Goal: Task Accomplishment & Management: Use online tool/utility

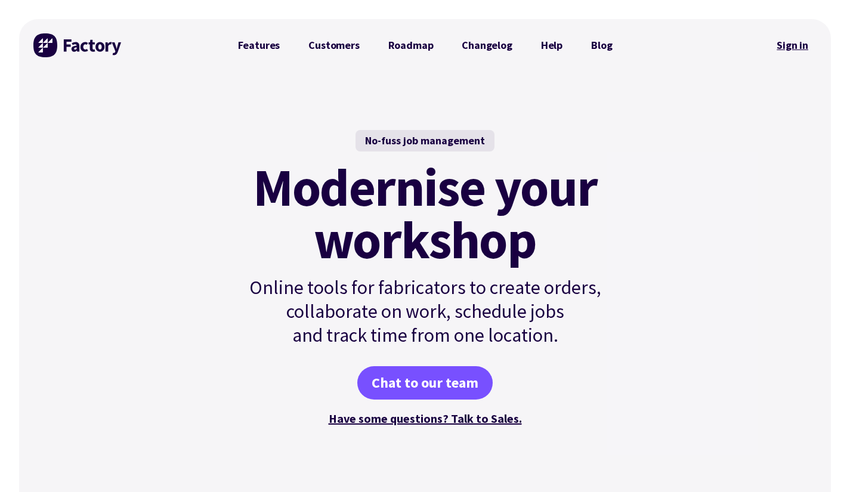
click at [797, 44] on link "Sign in" at bounding box center [792, 45] width 48 height 27
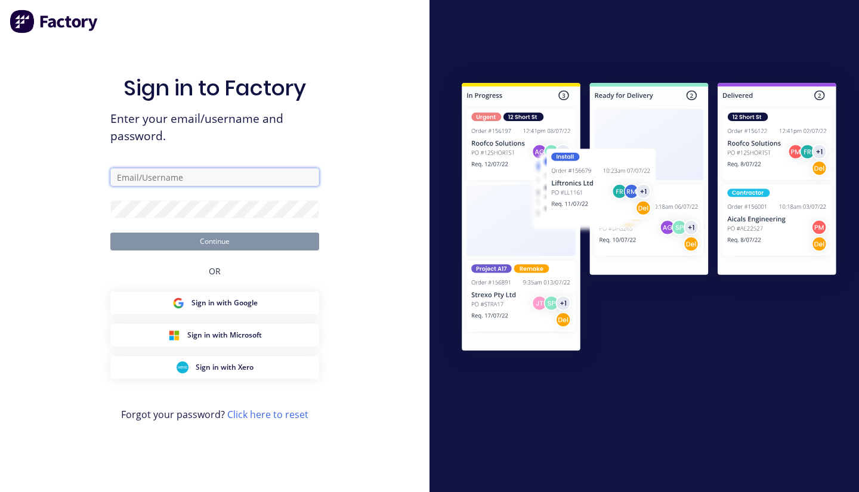
click at [191, 170] on input "text" at bounding box center [214, 177] width 209 height 18
type input "[PERSON_NAME][EMAIL_ADDRESS][PERSON_NAME][DOMAIN_NAME]"
drag, startPoint x: 192, startPoint y: 177, endPoint x: 88, endPoint y: 156, distance: 106.0
click at [88, 156] on div "Sign in to Factory Enter your email/username and password. justin@madson.com.au…" at bounding box center [214, 246] width 429 height 492
click at [273, 411] on link "Click here to reset" at bounding box center [267, 414] width 81 height 13
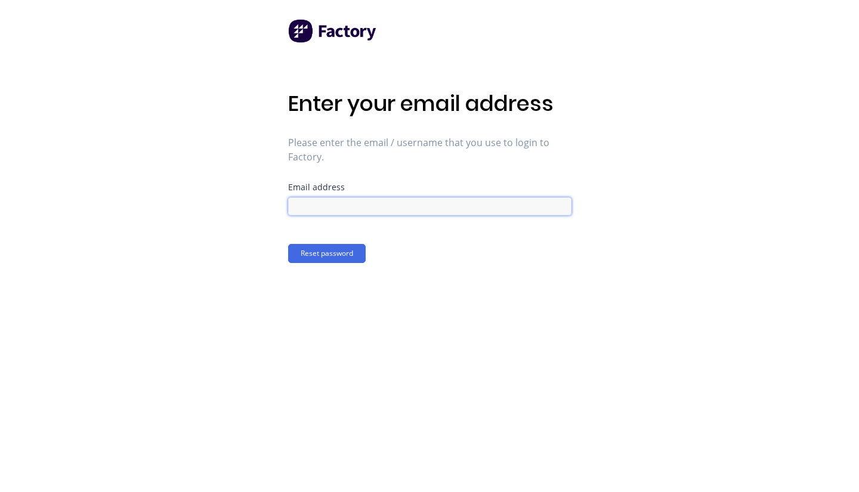
click at [342, 207] on input at bounding box center [429, 206] width 283 height 18
paste input "justin@madson.com.au"
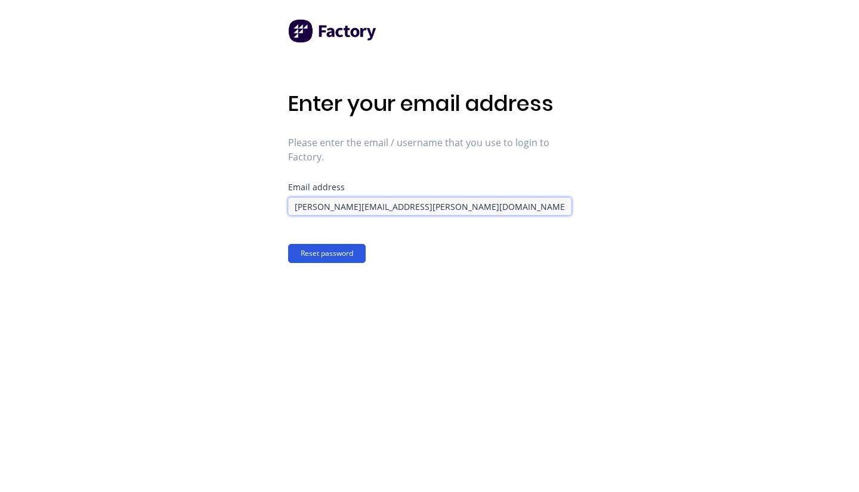
type input "justin@madson.com.au"
click at [332, 256] on button "Reset password" at bounding box center [327, 253] width 78 height 19
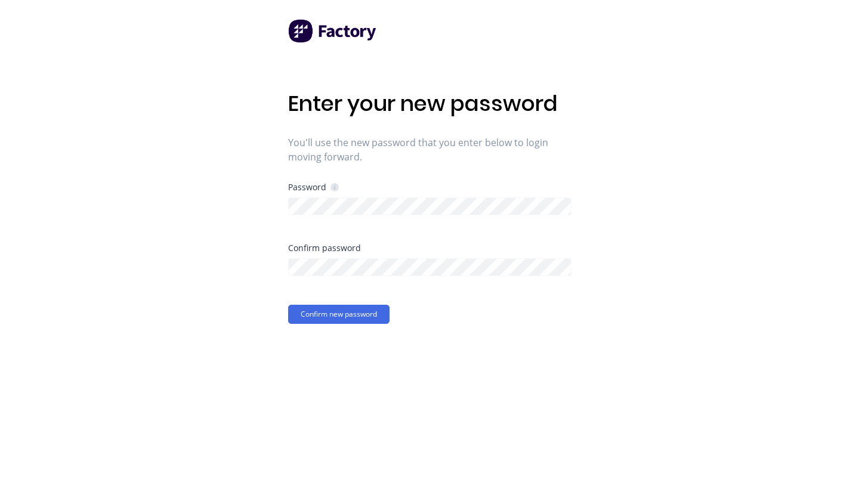
click at [343, 252] on div "Confirm password" at bounding box center [429, 248] width 283 height 8
click at [336, 319] on button "Confirm new password" at bounding box center [338, 314] width 101 height 19
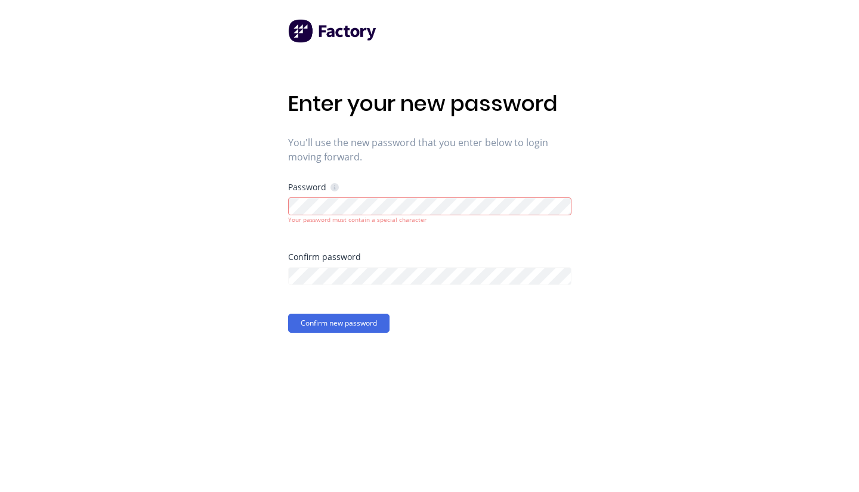
click at [336, 221] on div "Your password must contain a special character" at bounding box center [429, 219] width 283 height 9
click at [262, 215] on div "Enter your new password You'll use the new password that you enter below to log…" at bounding box center [429, 246] width 859 height 492
click at [228, 265] on div "Enter your new password You'll use the new password that you enter below to log…" at bounding box center [429, 246] width 859 height 492
click at [342, 320] on button "Confirm new password" at bounding box center [338, 323] width 101 height 19
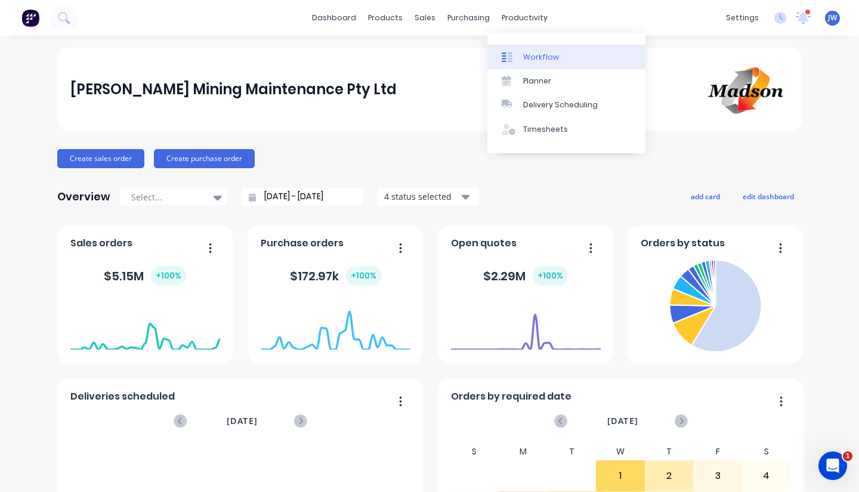
click at [529, 58] on div "Workflow" at bounding box center [541, 57] width 36 height 11
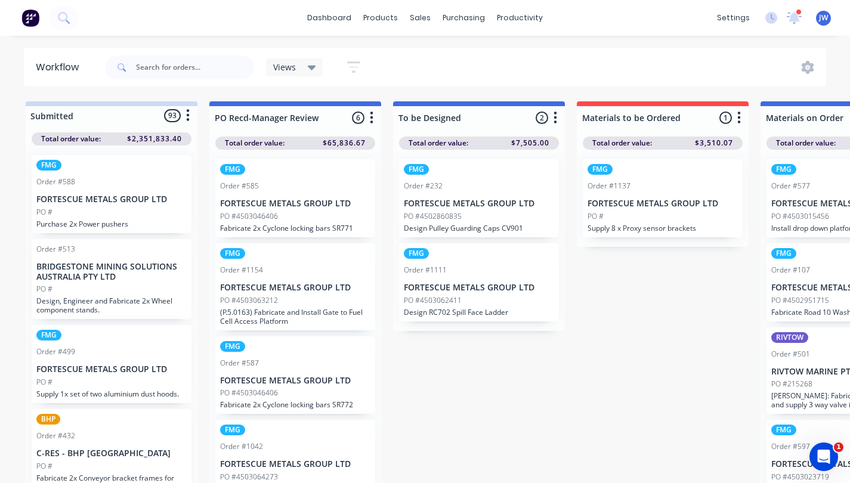
click at [293, 229] on p "Fabricate 2x Cyclone locking bars SR771" at bounding box center [295, 228] width 150 height 9
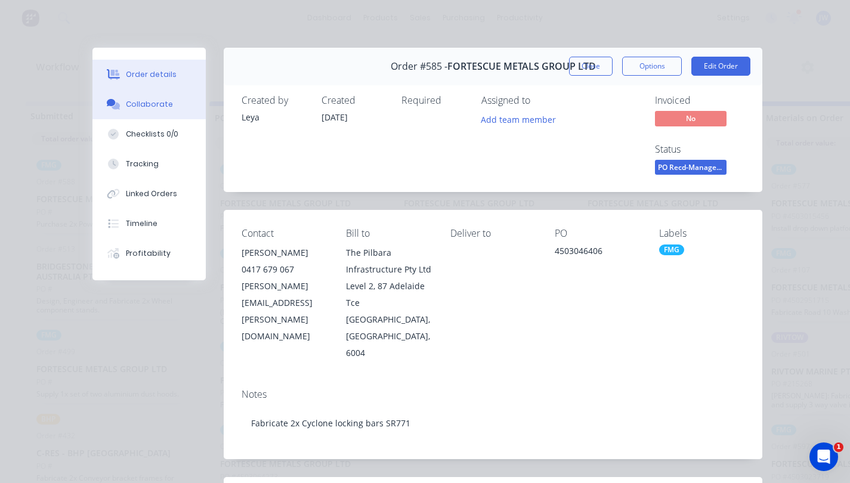
click at [112, 107] on icon at bounding box center [116, 106] width 8 height 7
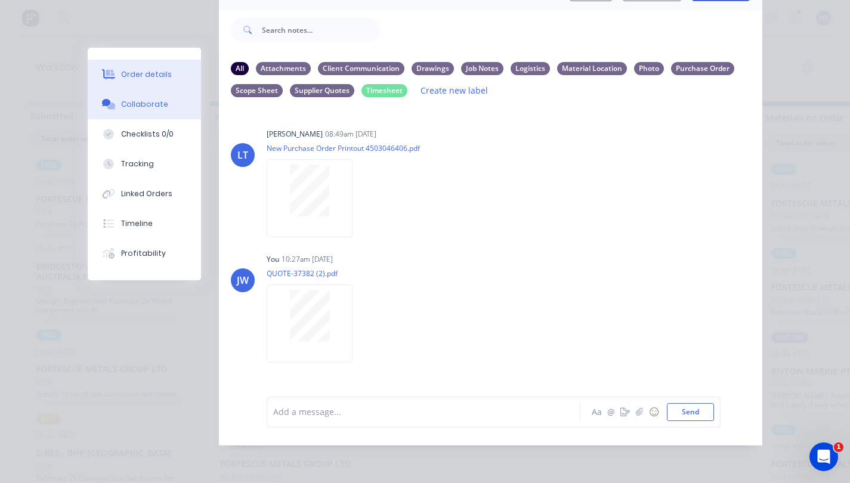
click at [129, 76] on div "Order details" at bounding box center [146, 74] width 51 height 11
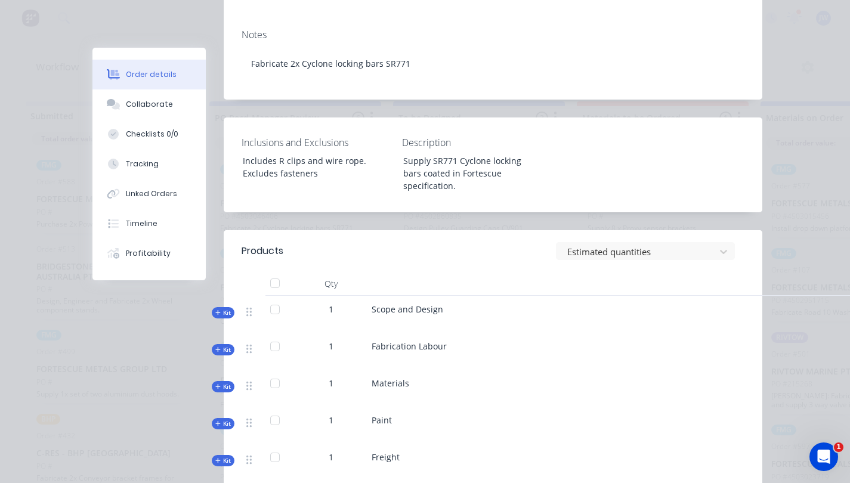
scroll to position [472, 0]
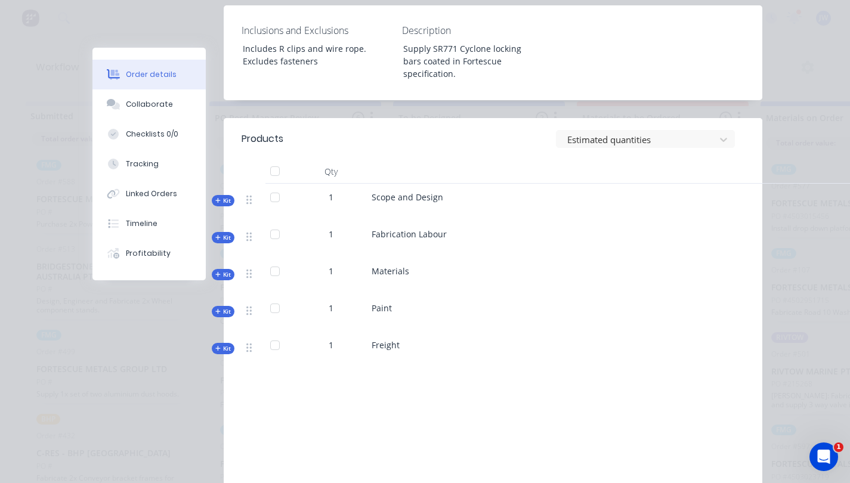
click at [220, 274] on span "Kit" at bounding box center [223, 274] width 16 height 9
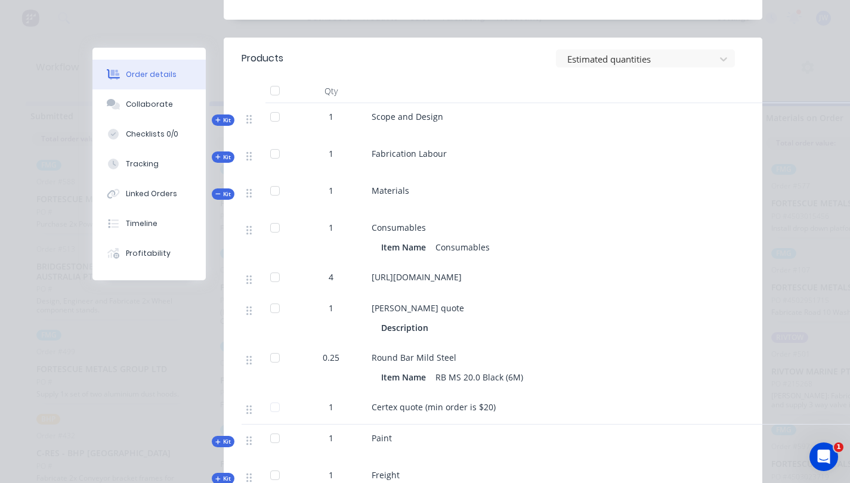
scroll to position [553, 0]
click at [414, 363] on span "Round Bar Mild Steel" at bounding box center [414, 356] width 85 height 11
click at [360, 377] on div "0.25" at bounding box center [331, 368] width 72 height 49
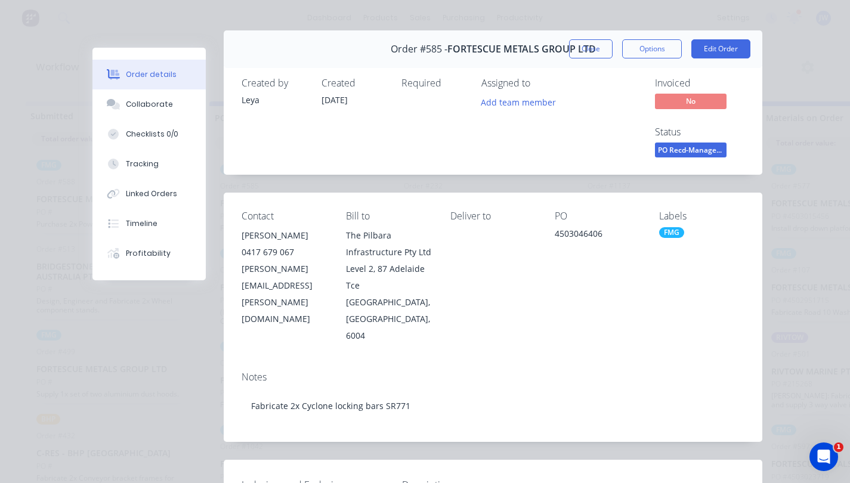
scroll to position [0, 0]
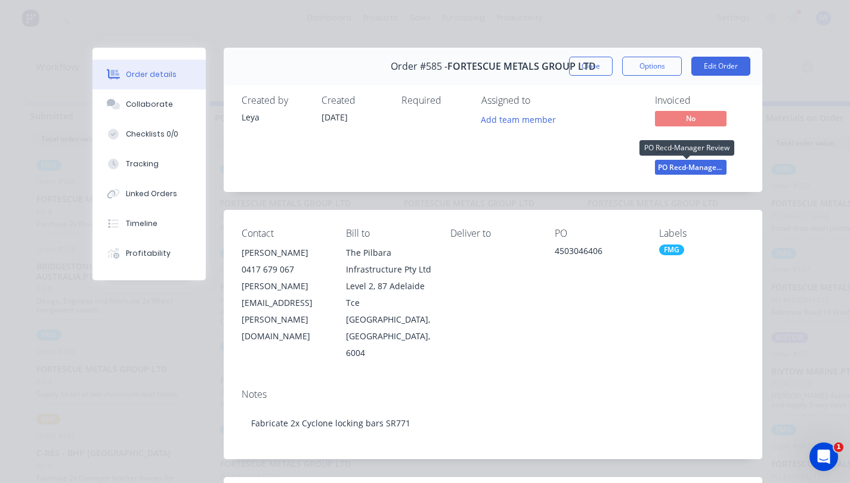
drag, startPoint x: 688, startPoint y: 174, endPoint x: 682, endPoint y: 172, distance: 6.8
click at [682, 172] on span "PO Recd-Manager..." at bounding box center [691, 167] width 72 height 15
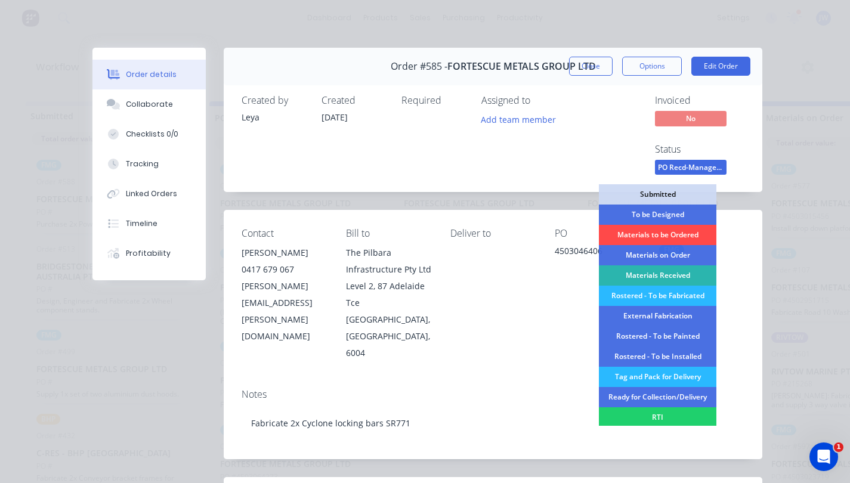
click at [664, 234] on div "Materials to be Ordered" at bounding box center [657, 235] width 117 height 20
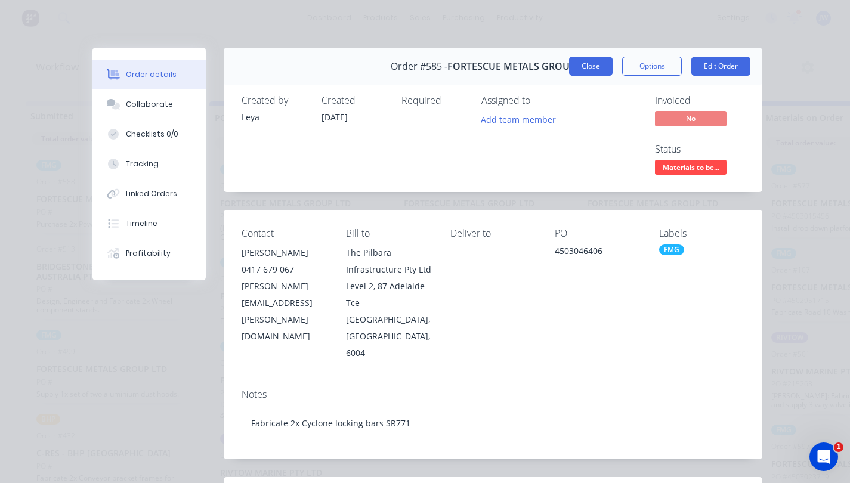
click at [598, 66] on button "Close" at bounding box center [591, 66] width 44 height 19
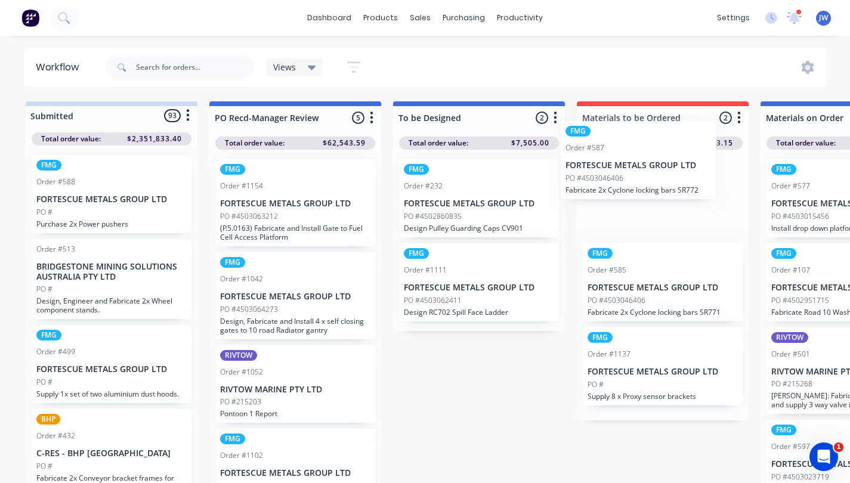
scroll to position [0, 4]
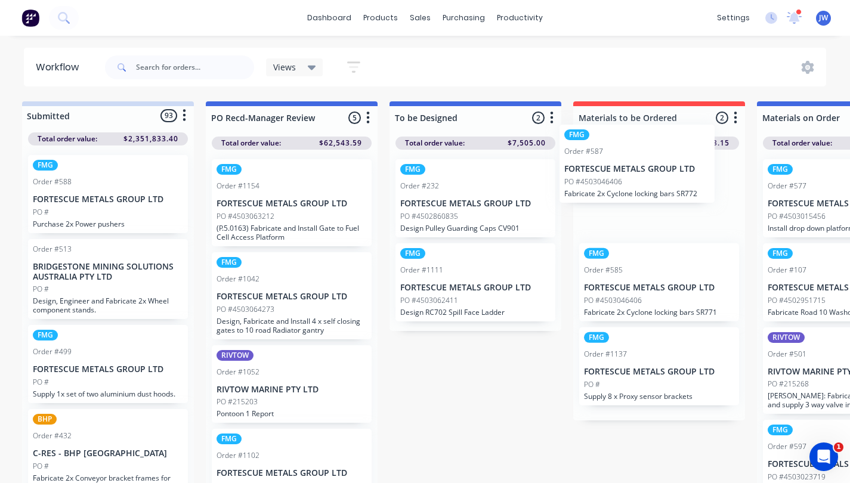
drag, startPoint x: 298, startPoint y: 326, endPoint x: 670, endPoint y: 177, distance: 400.7
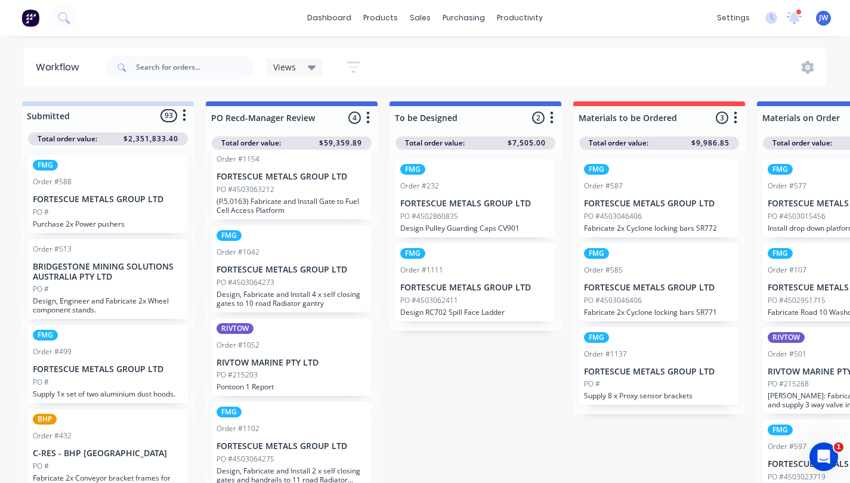
scroll to position [0, 0]
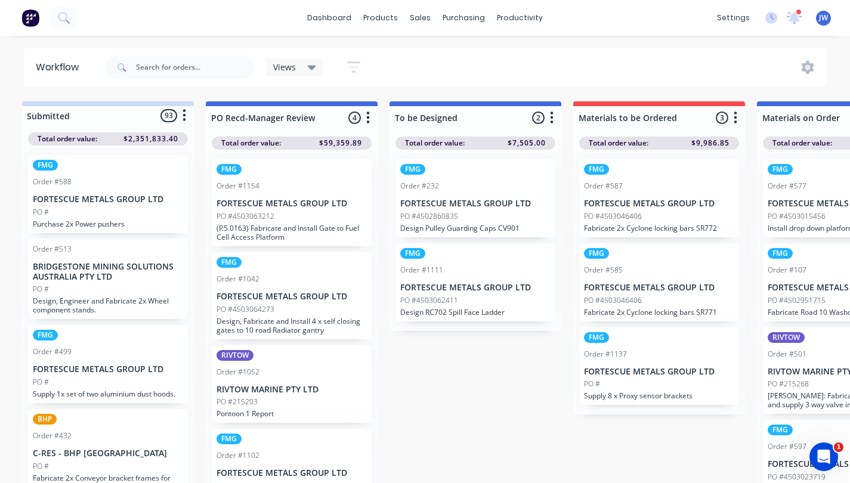
click at [301, 235] on p "(P.5.0163) Fabricate and Install Gate to Fuel Cell Access Platform" at bounding box center [291, 233] width 150 height 18
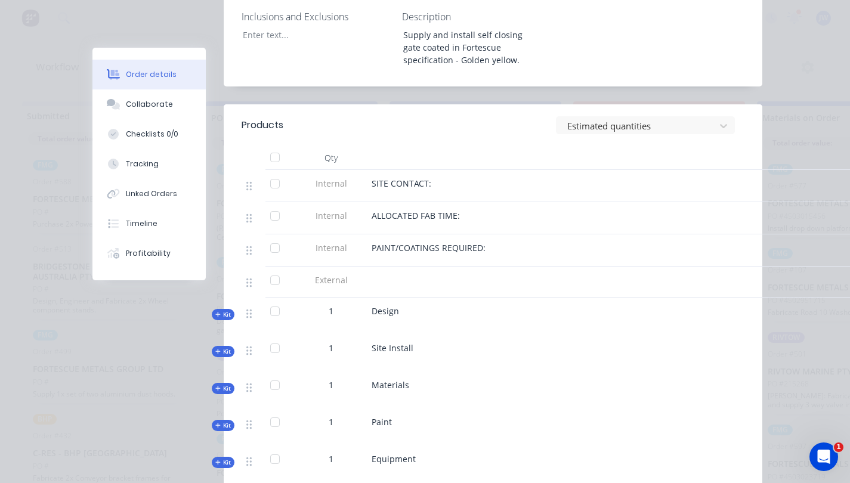
scroll to position [488, 0]
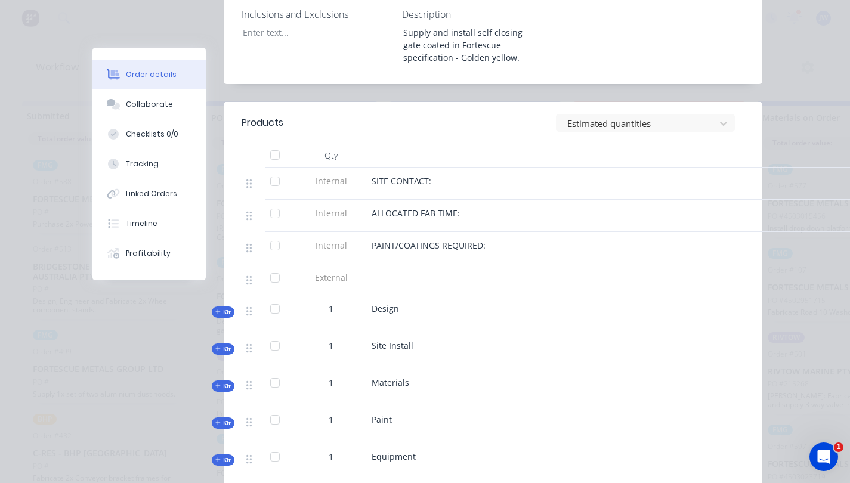
click at [215, 383] on icon "button" at bounding box center [217, 386] width 5 height 6
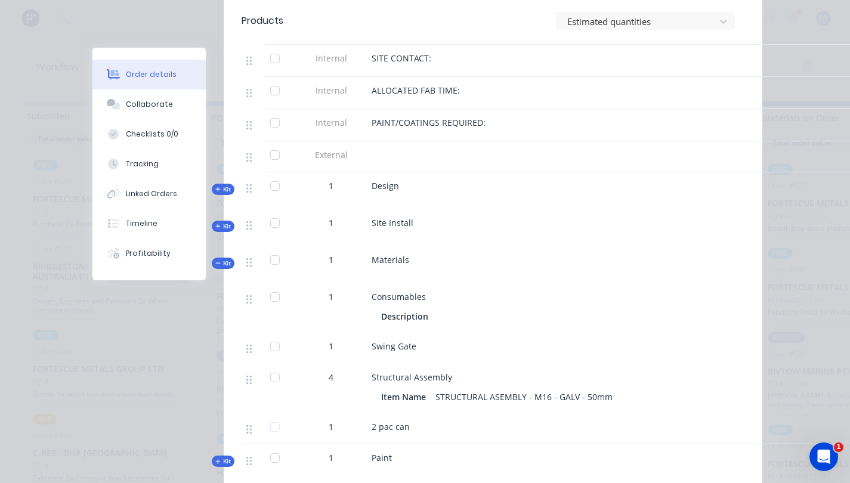
scroll to position [611, 0]
click at [132, 110] on button "Collaborate" at bounding box center [148, 104] width 113 height 30
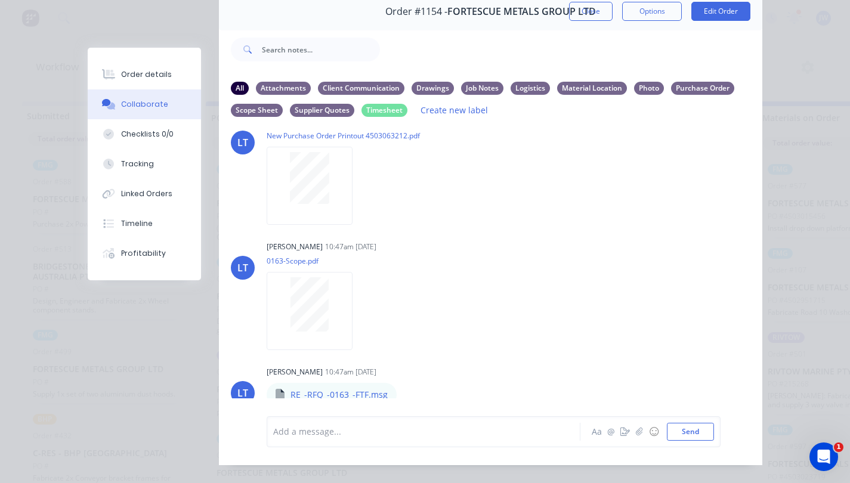
scroll to position [83, 0]
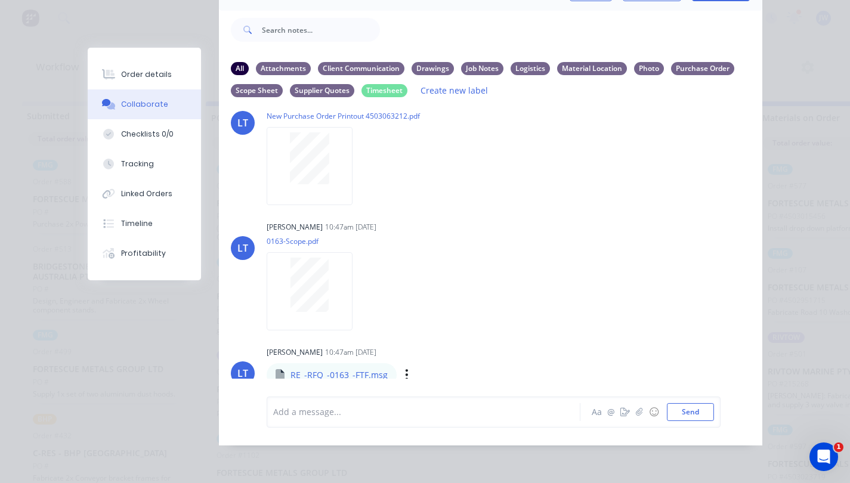
click at [321, 369] on p "RE_-RFQ_-0163_-FTF.msg" at bounding box center [338, 375] width 97 height 12
click at [299, 369] on p "RE_-RFQ_-0163_-FTF.msg" at bounding box center [338, 375] width 97 height 12
click at [219, 344] on div "LT Leya Thompson 10:47am 25/09/25 RE_-RFQ_-0163_-FTF.msg RE_-RFQ_-0163_-FTF.msg…" at bounding box center [490, 365] width 543 height 43
click at [200, 318] on div "Order #1154 - FORTESCUE METALS GROUP LTD Close Options Edit Order All Attachmen…" at bounding box center [425, 209] width 674 height 472
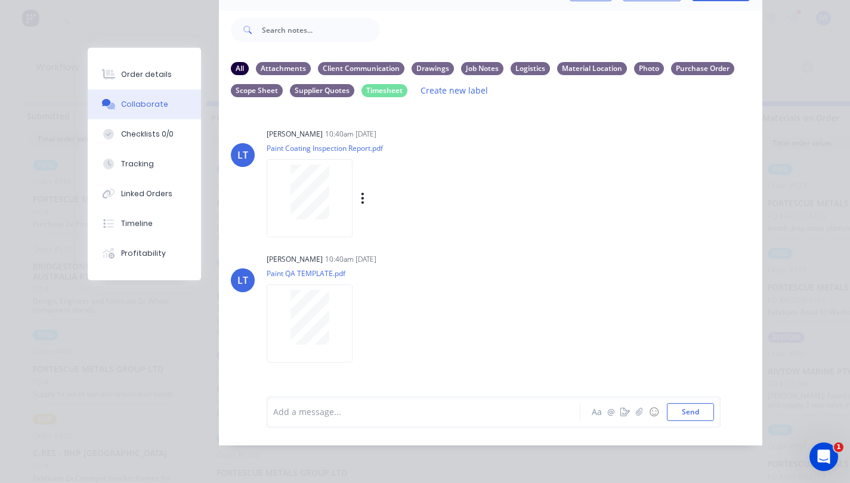
scroll to position [0, 0]
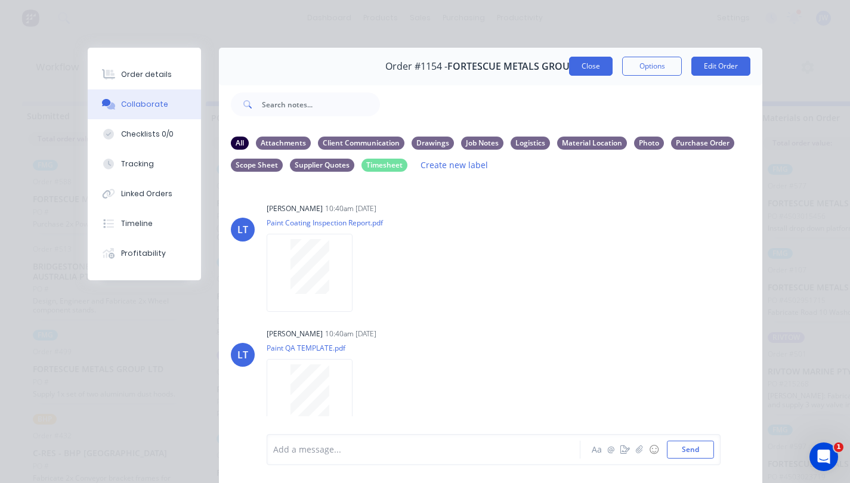
click at [599, 70] on button "Close" at bounding box center [591, 66] width 44 height 19
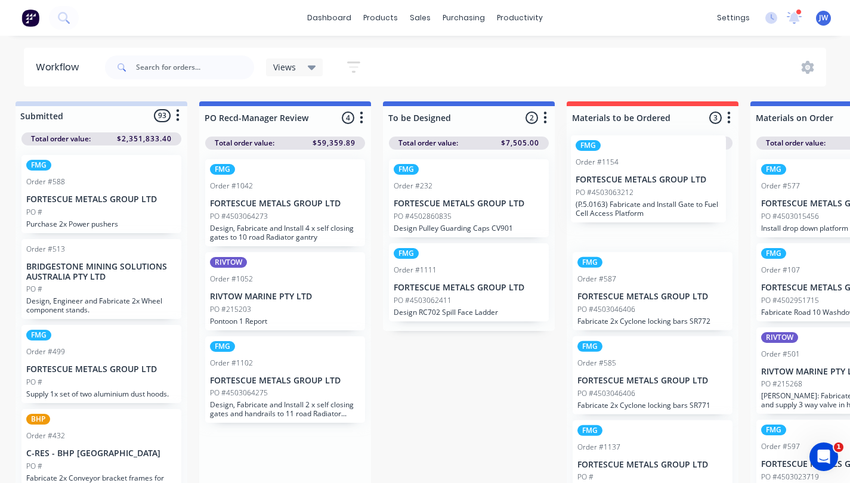
drag, startPoint x: 256, startPoint y: 216, endPoint x: 638, endPoint y: 181, distance: 383.9
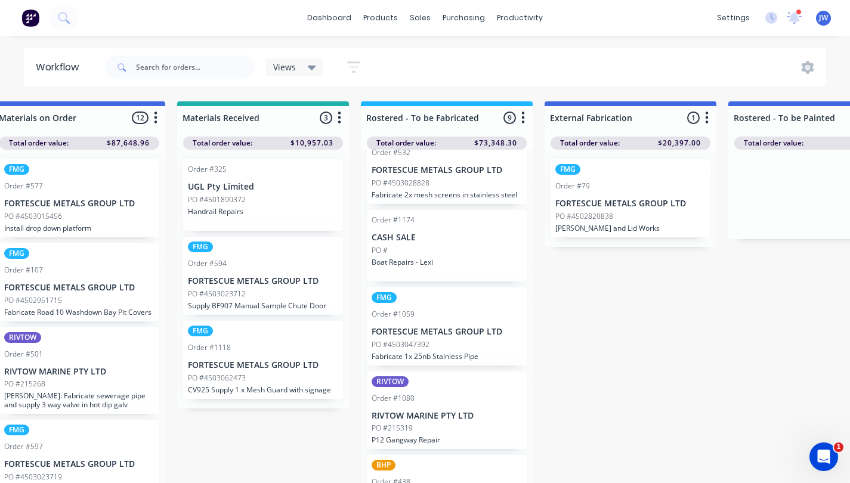
scroll to position [0, 785]
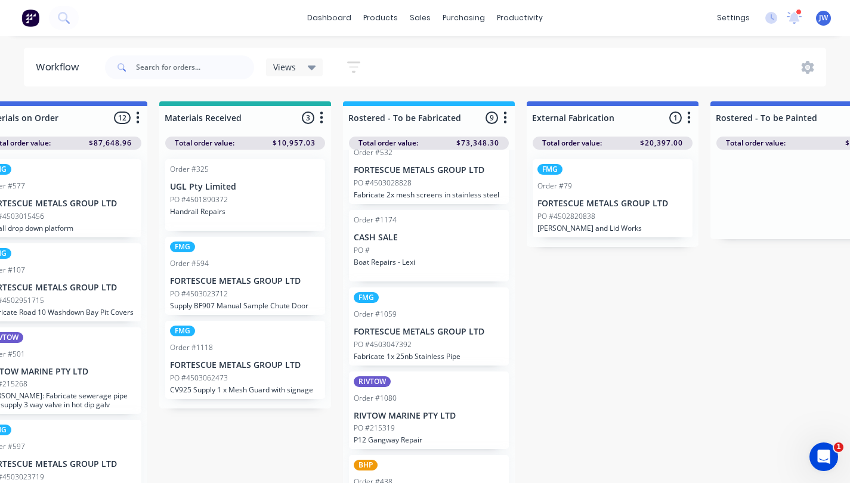
click at [429, 348] on div "PO #4503047392" at bounding box center [429, 344] width 150 height 11
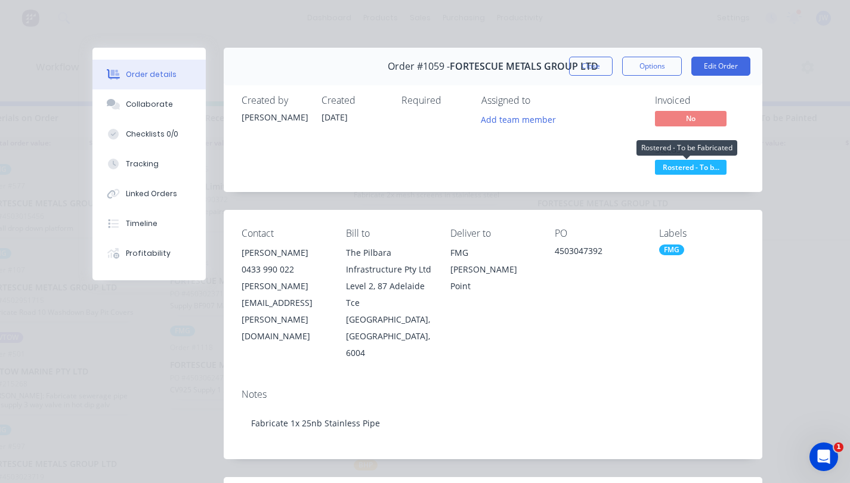
click at [699, 174] on span "Rostered - To b..." at bounding box center [691, 167] width 72 height 15
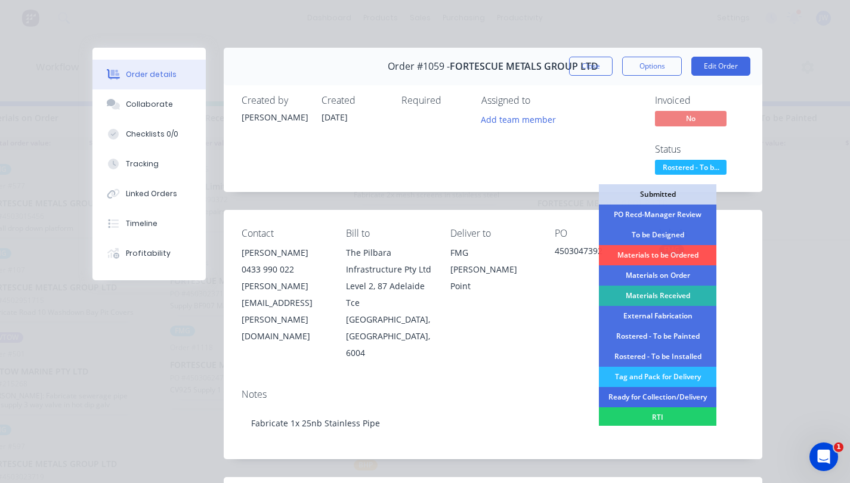
click at [653, 401] on div "Ready for Collection/Delivery" at bounding box center [657, 397] width 117 height 20
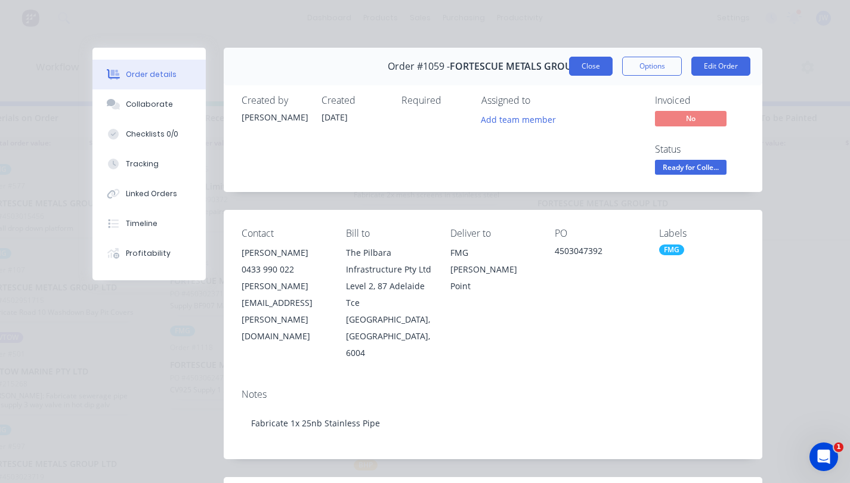
click at [586, 58] on button "Close" at bounding box center [591, 66] width 44 height 19
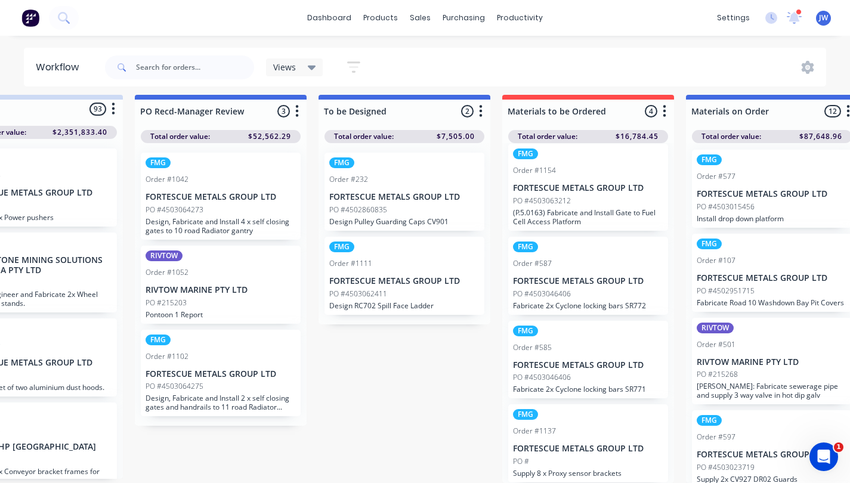
scroll to position [16, 66]
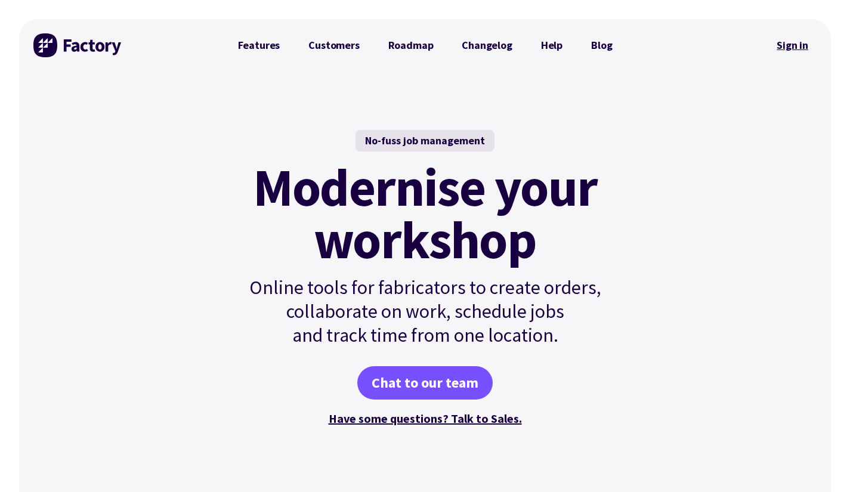
click at [798, 41] on link "Sign in" at bounding box center [792, 45] width 48 height 27
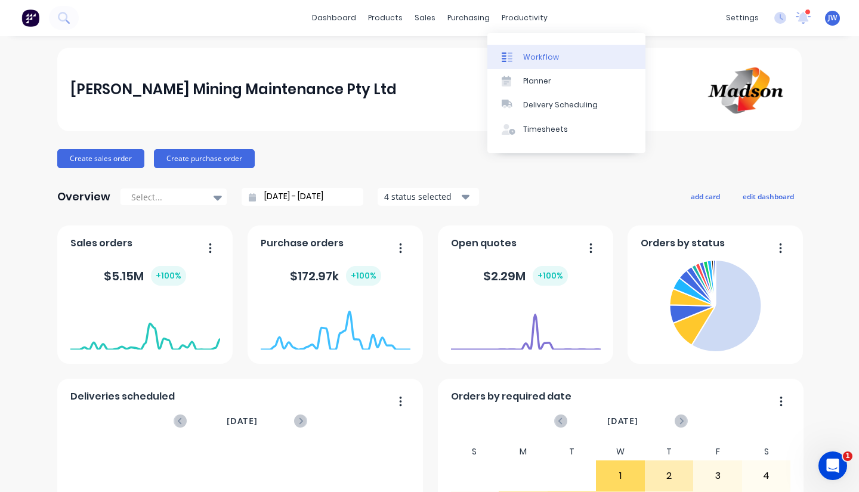
click at [541, 66] on link "Workflow" at bounding box center [566, 57] width 158 height 24
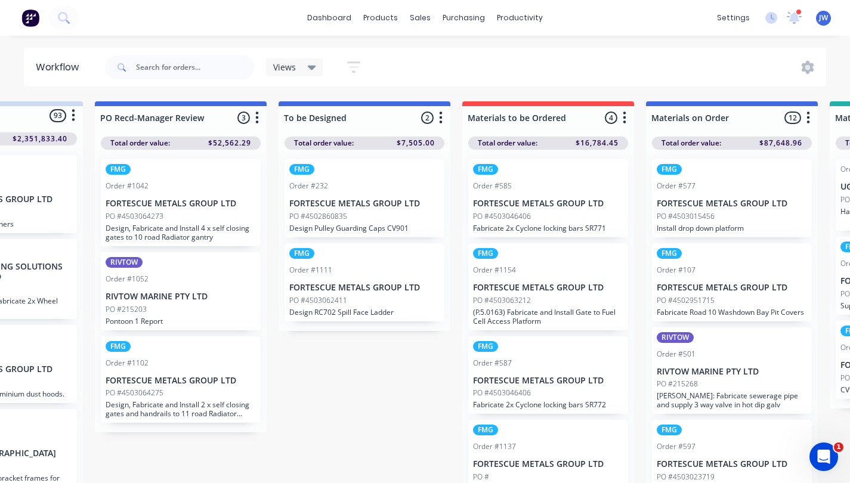
scroll to position [0, 116]
click at [527, 228] on p "Fabricate 2x Cyclone locking bars SR771" at bounding box center [547, 228] width 150 height 9
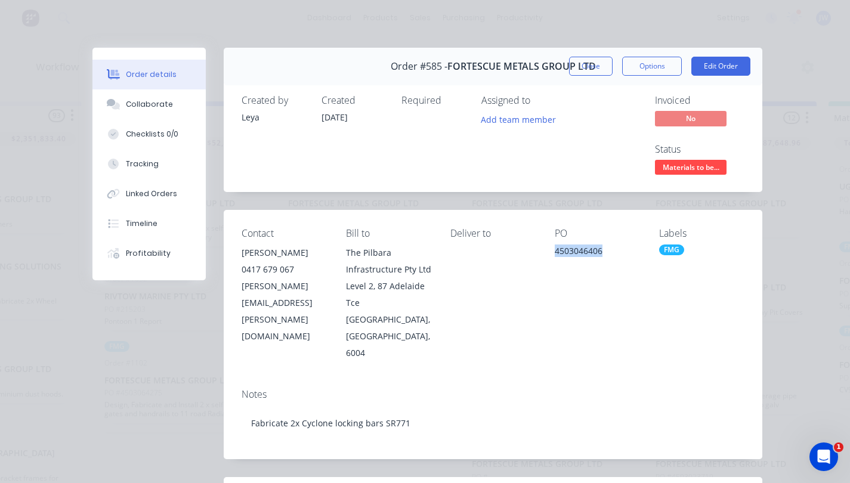
drag, startPoint x: 617, startPoint y: 247, endPoint x: 559, endPoint y: 251, distance: 58.0
click at [559, 251] on div "Contact [PERSON_NAME] [PHONE_NUMBER] [PERSON_NAME][EMAIL_ADDRESS][PERSON_NAME][…" at bounding box center [493, 294] width 539 height 169
copy div "4503046406"
click at [595, 61] on button "Close" at bounding box center [591, 66] width 44 height 19
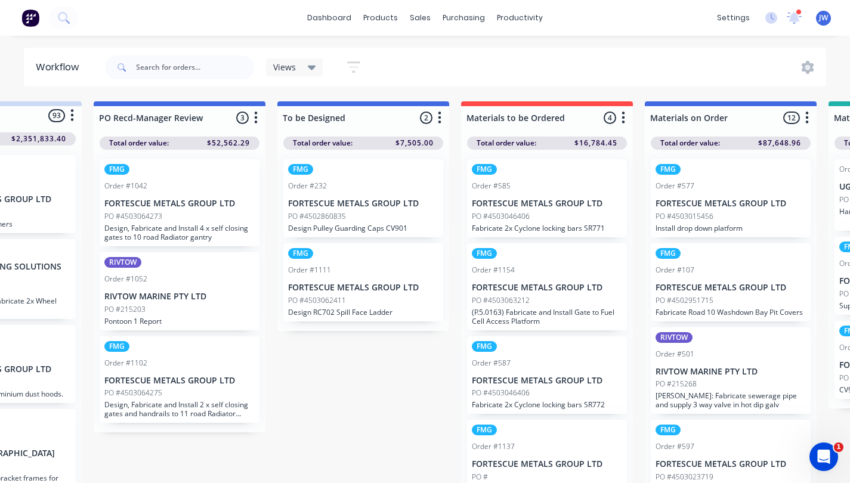
click at [527, 388] on p "PO #4503046406" at bounding box center [501, 393] width 58 height 11
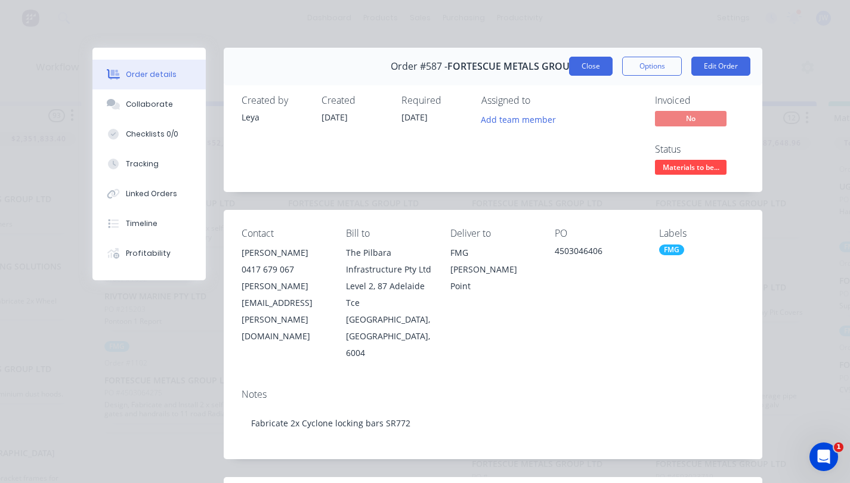
click at [592, 63] on button "Close" at bounding box center [591, 66] width 44 height 19
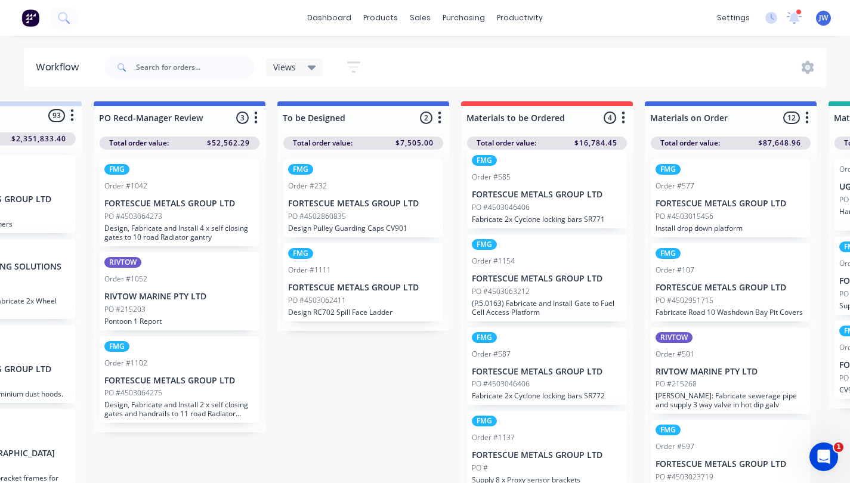
scroll to position [16, 116]
